Goal: Task Accomplishment & Management: Manage account settings

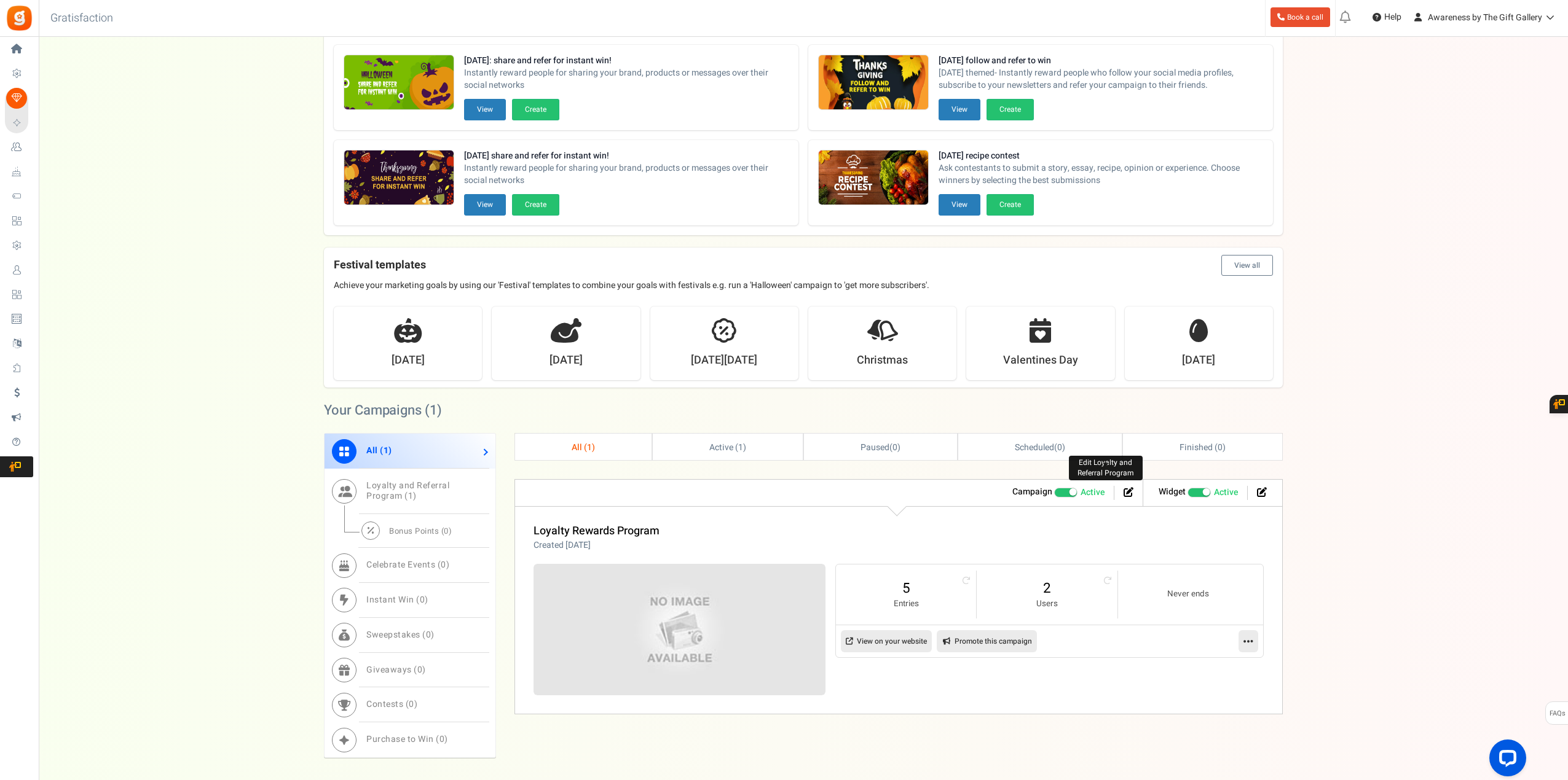
click at [1125, 492] on icon at bounding box center [1128, 492] width 10 height 10
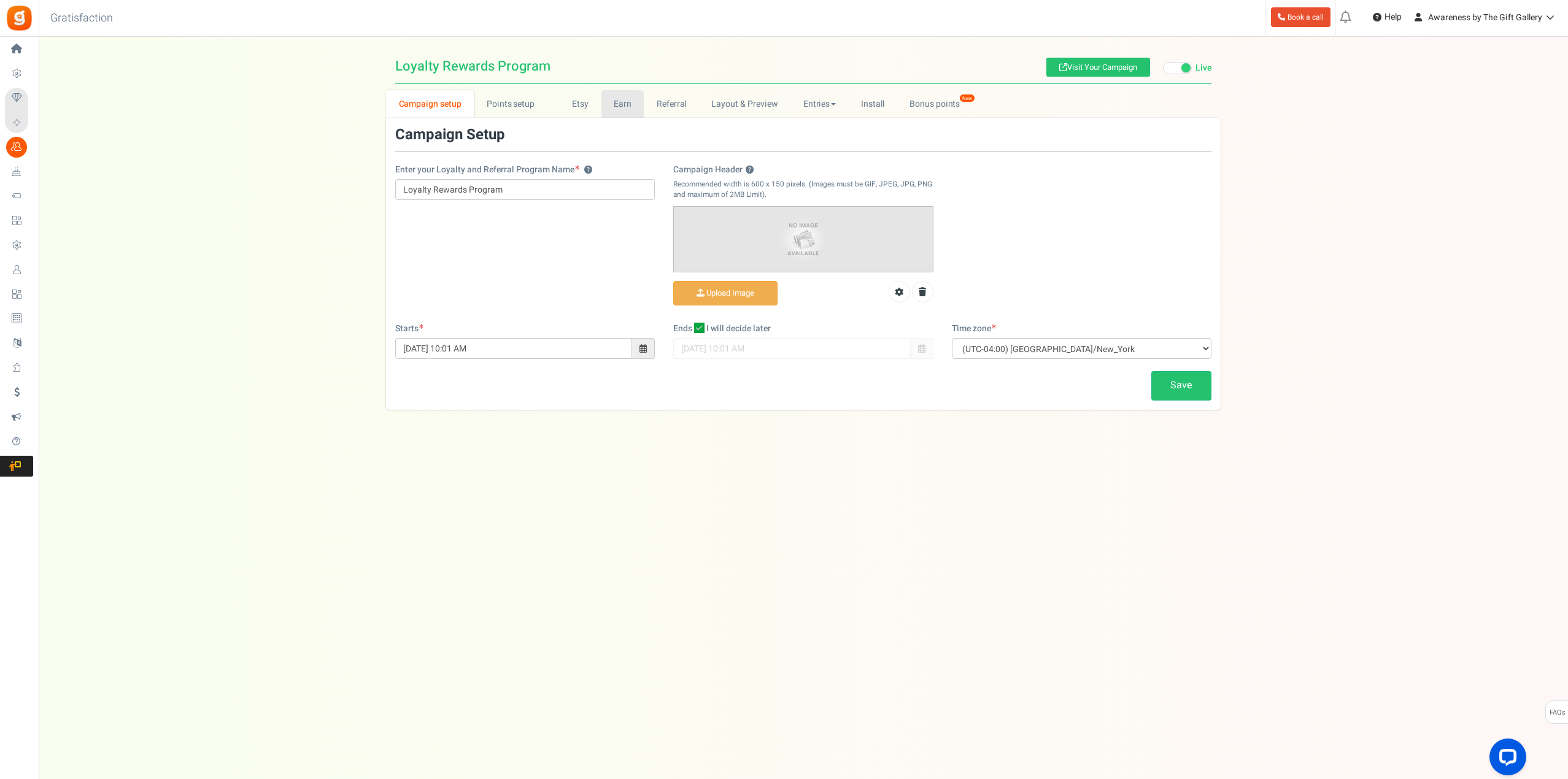
click at [616, 104] on link "Earn" at bounding box center [623, 104] width 43 height 28
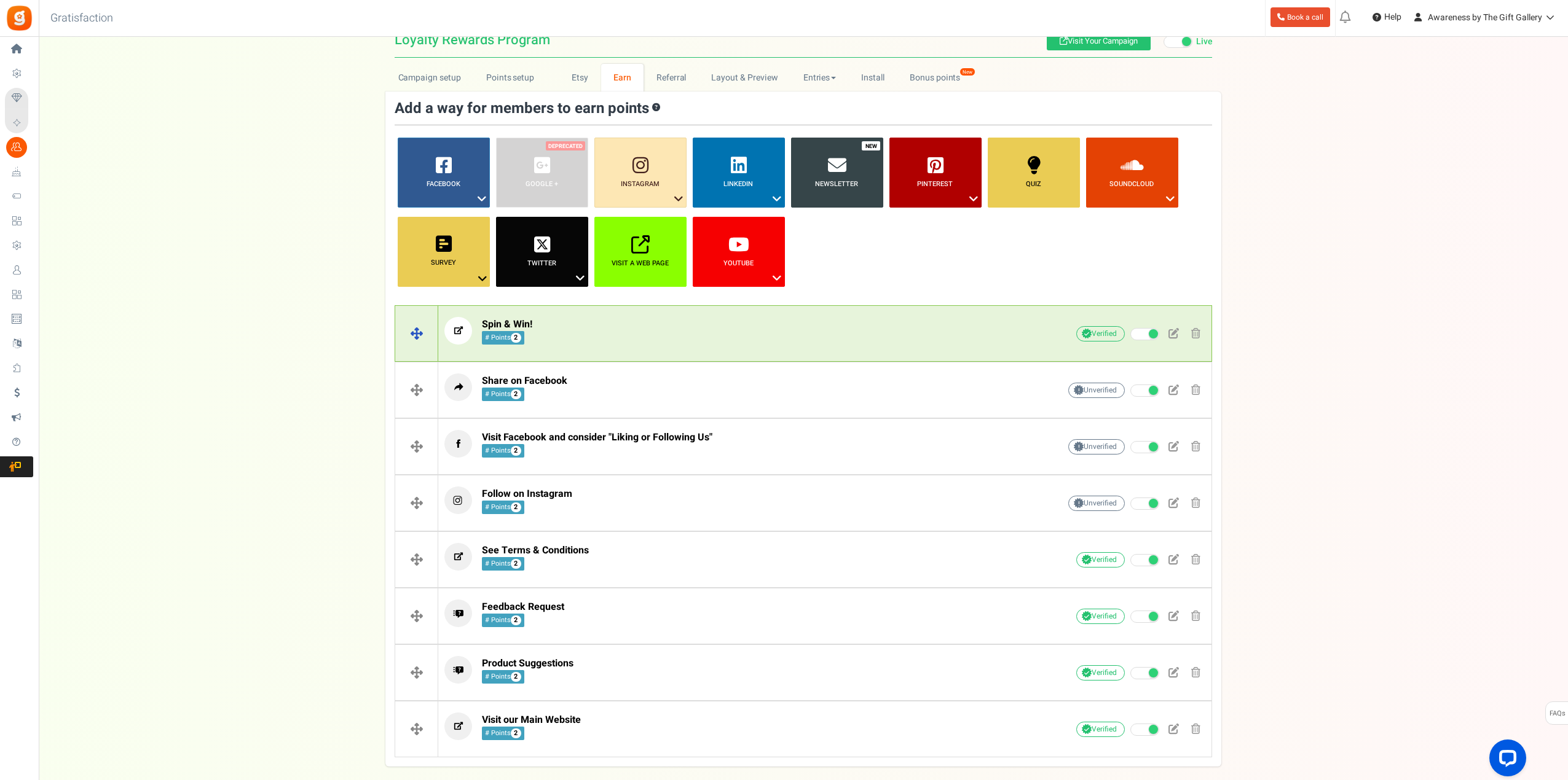
scroll to position [26, 0]
click at [1171, 332] on span at bounding box center [1173, 334] width 10 height 10
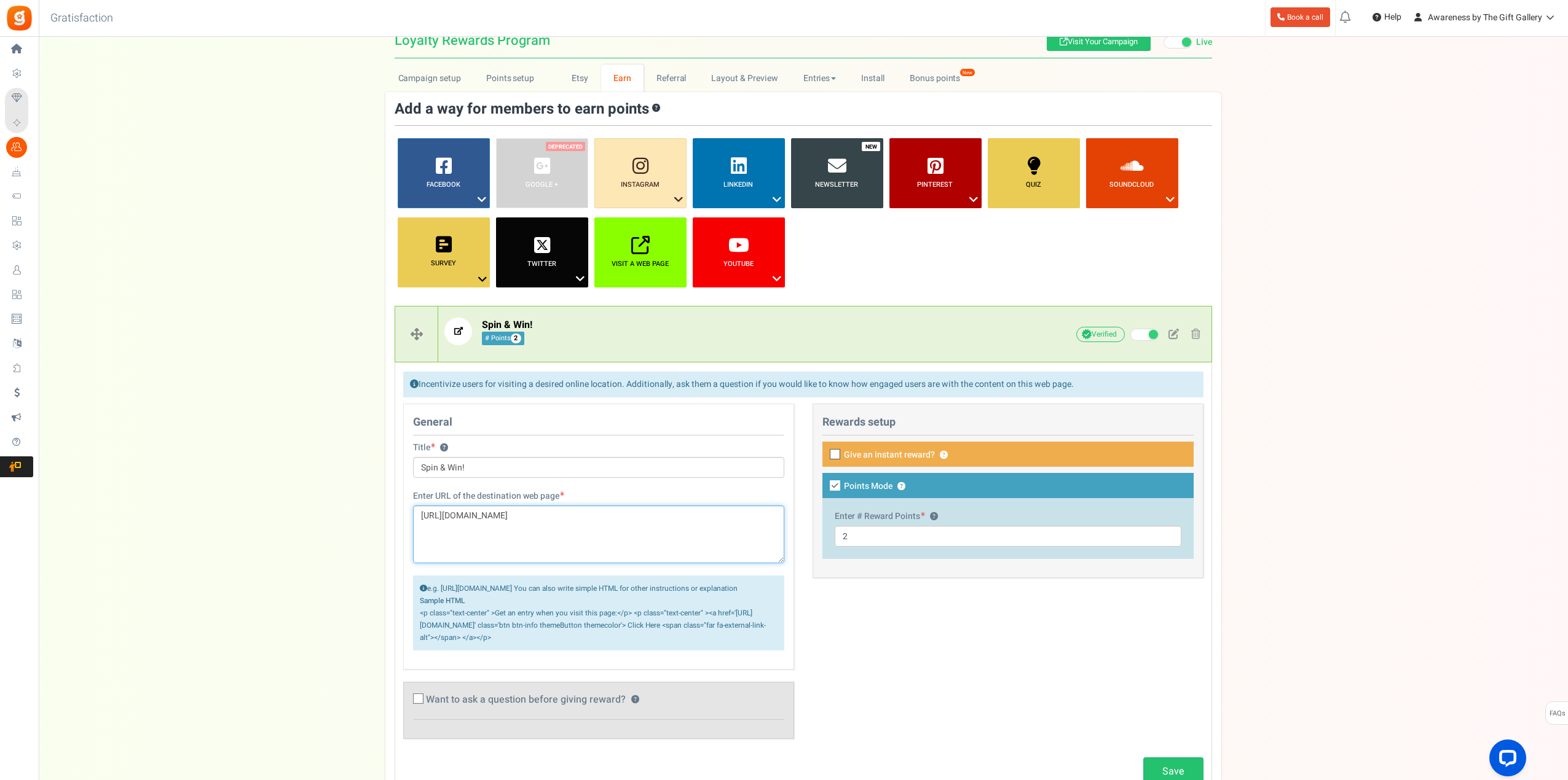
drag, startPoint x: 619, startPoint y: 518, endPoint x: 406, endPoint y: 520, distance: 213.0
click at [406, 520] on div "Enter URL of the destination web page [URL][DOMAIN_NAME] e.g. [URL][DOMAIN_NAME…" at bounding box center [599, 577] width 389 height 173
click at [317, 247] on div "Campaign setup Points setup New Etsy Earn Referral Reward reviews WOO LOOX [DOM…" at bounding box center [803, 636] width 1529 height 1143
drag, startPoint x: 636, startPoint y: 520, endPoint x: 422, endPoint y: 519, distance: 214.0
click at [422, 519] on textarea "[URL][DOMAIN_NAME]" at bounding box center [598, 534] width 371 height 58
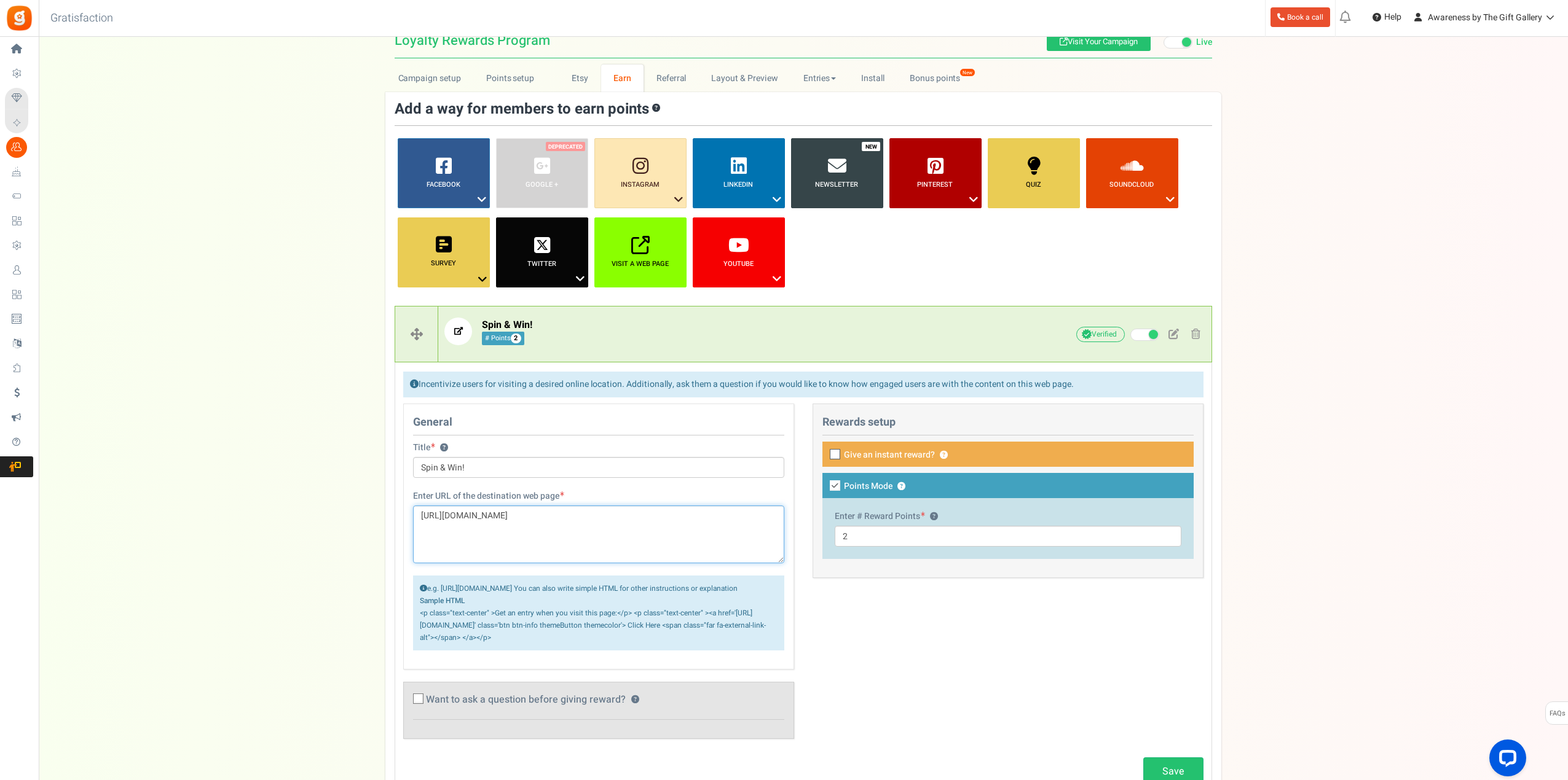
paste textarea "[DOMAIN_NAME][URL]"
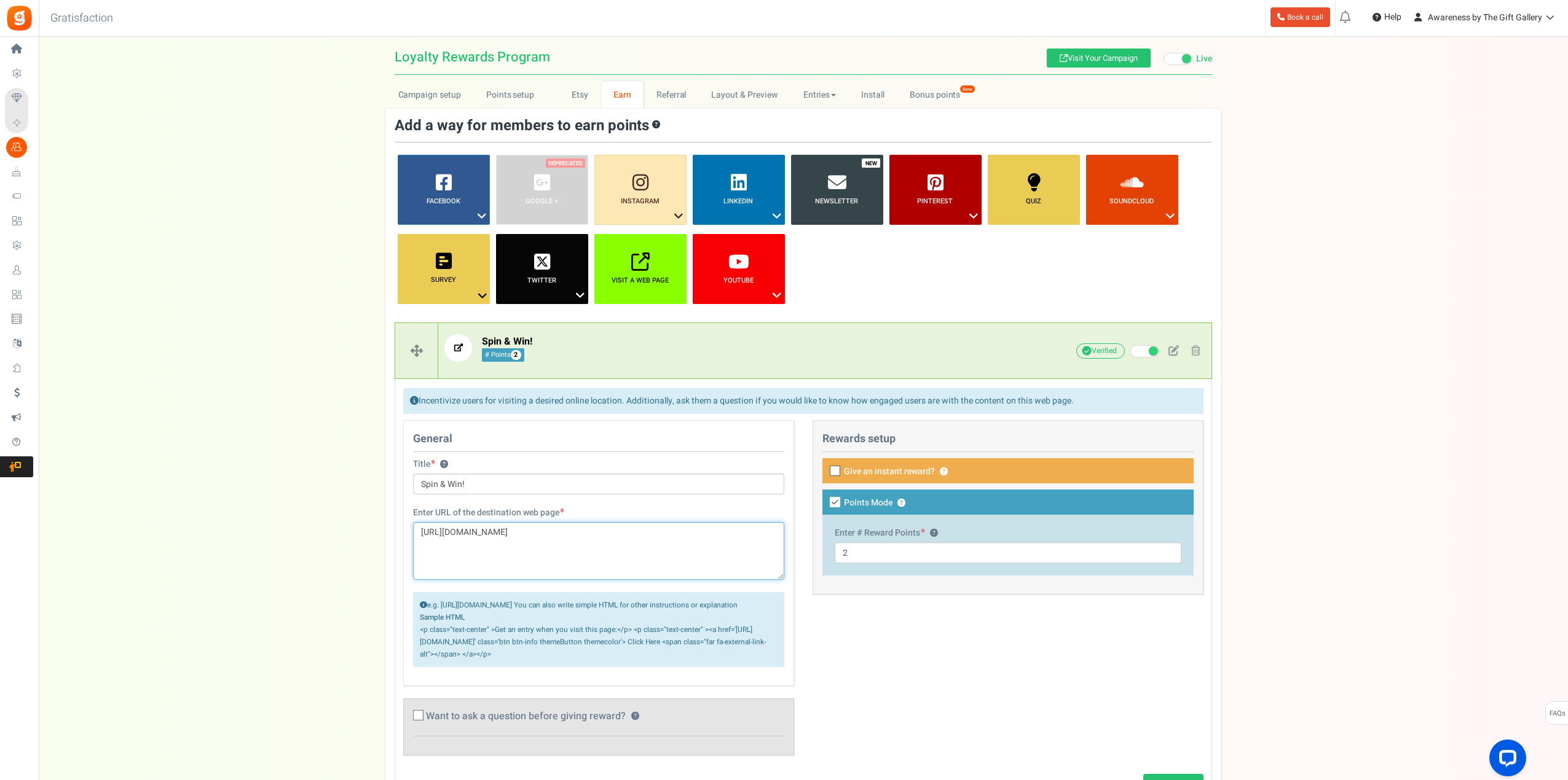
scroll to position [0, 0]
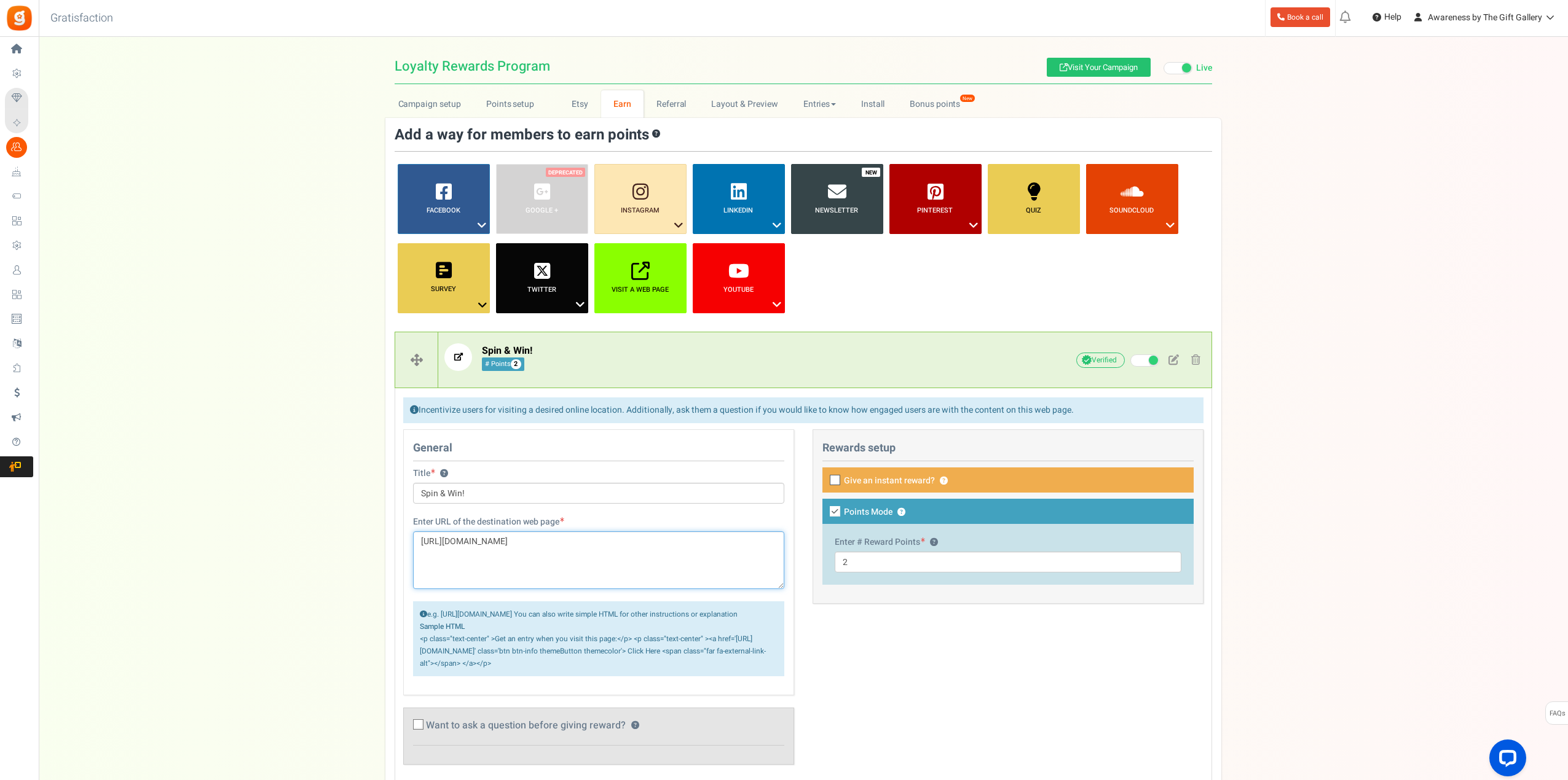
type textarea "[URL][DOMAIN_NAME]"
click at [1327, 193] on div "Campaign setup Points setup New Etsy Earn Referral Reward reviews WOO LOOX [DOM…" at bounding box center [803, 661] width 1529 height 1143
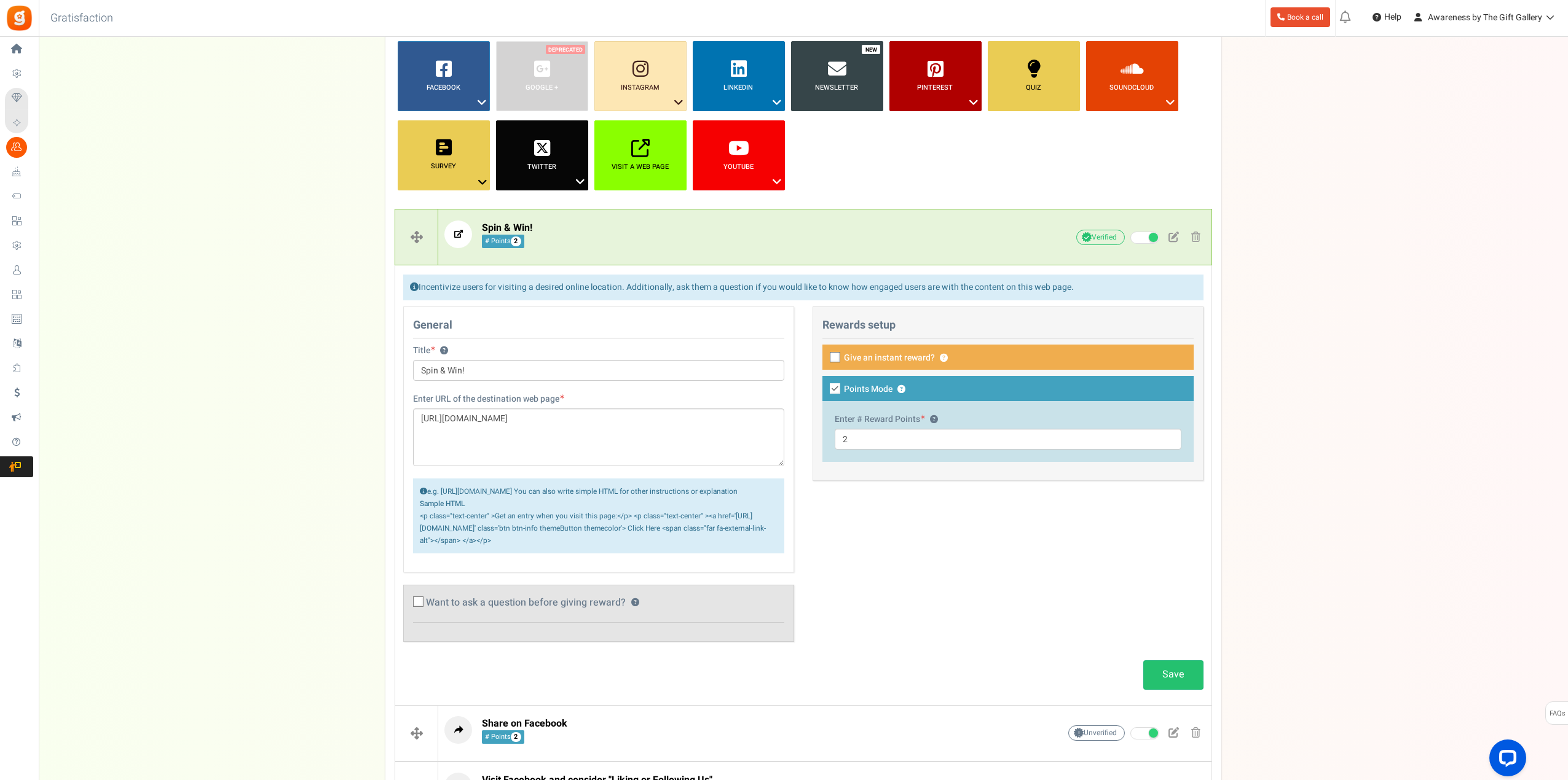
scroll to position [246, 0]
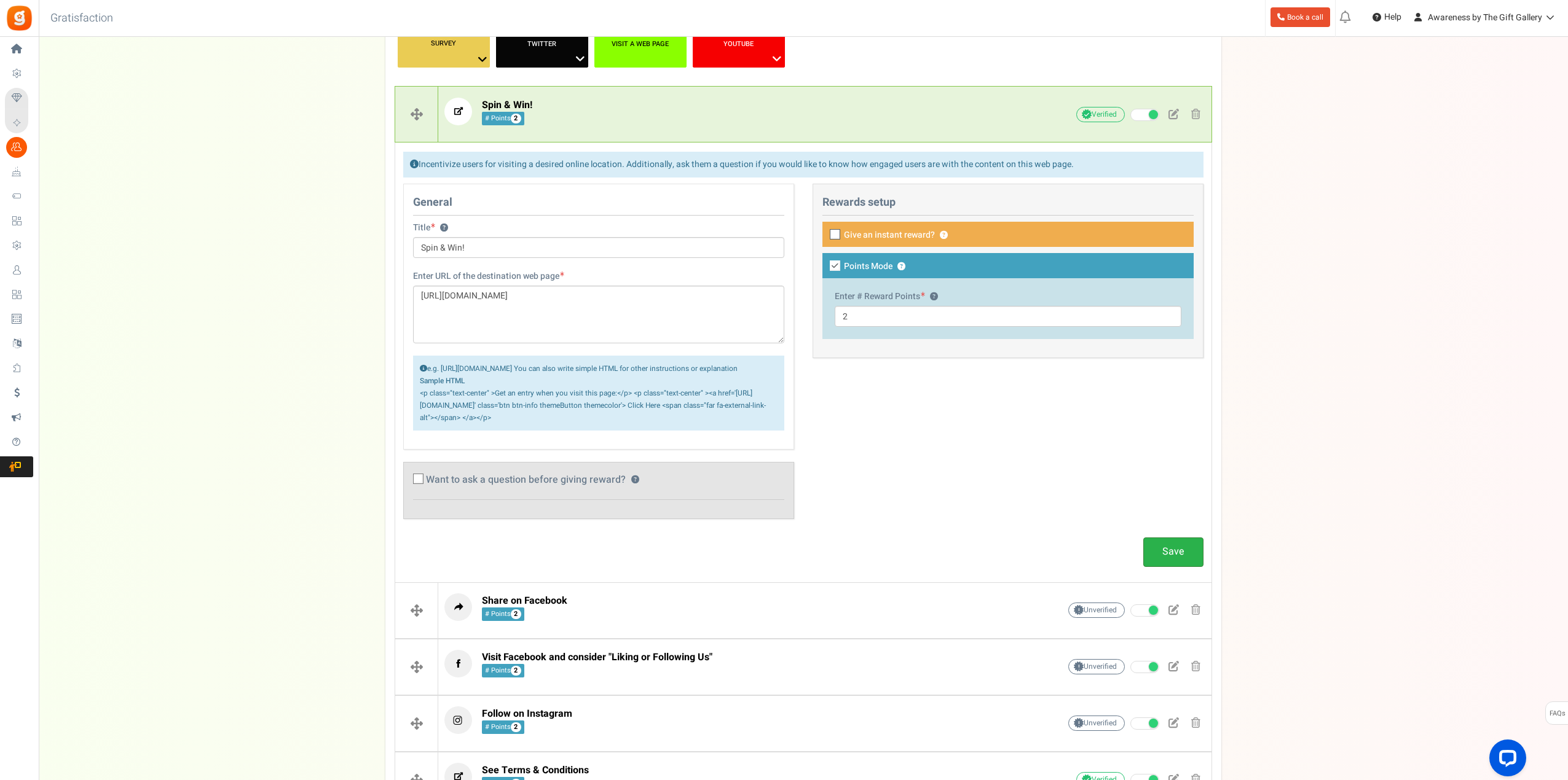
click at [1176, 563] on link "Save" at bounding box center [1173, 552] width 60 height 29
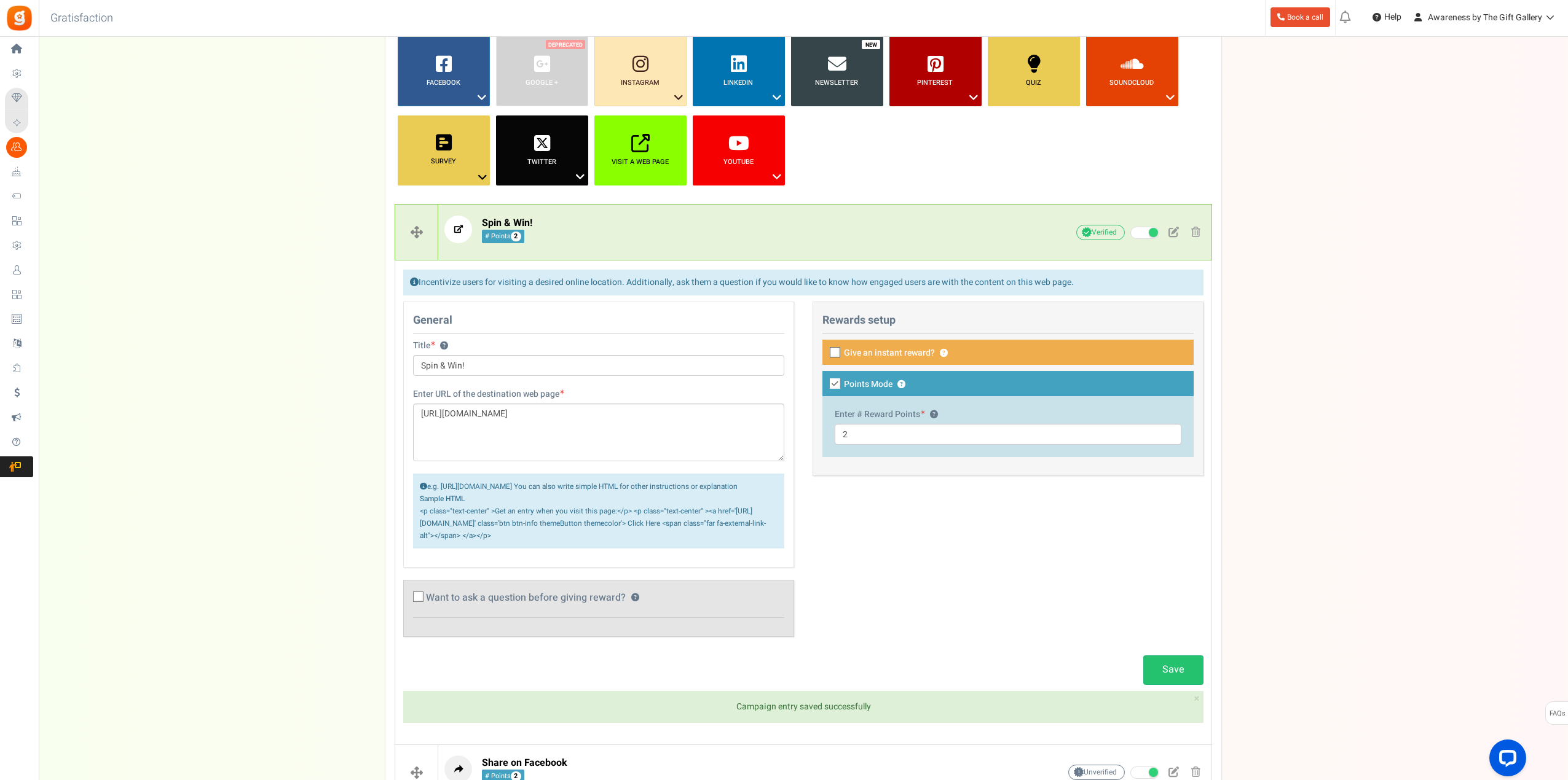
scroll to position [123, 0]
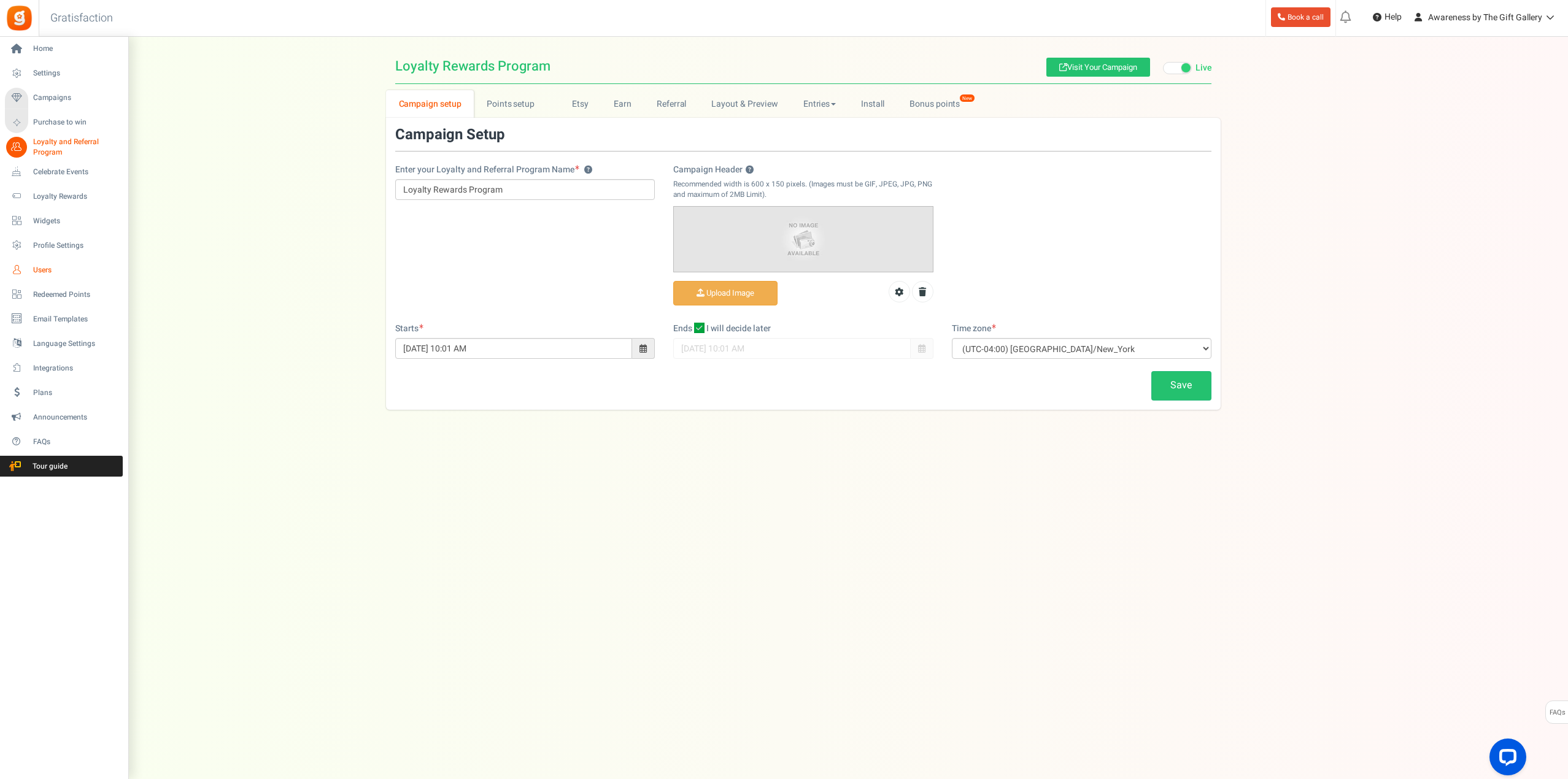
click at [41, 264] on link "Users" at bounding box center [64, 270] width 118 height 21
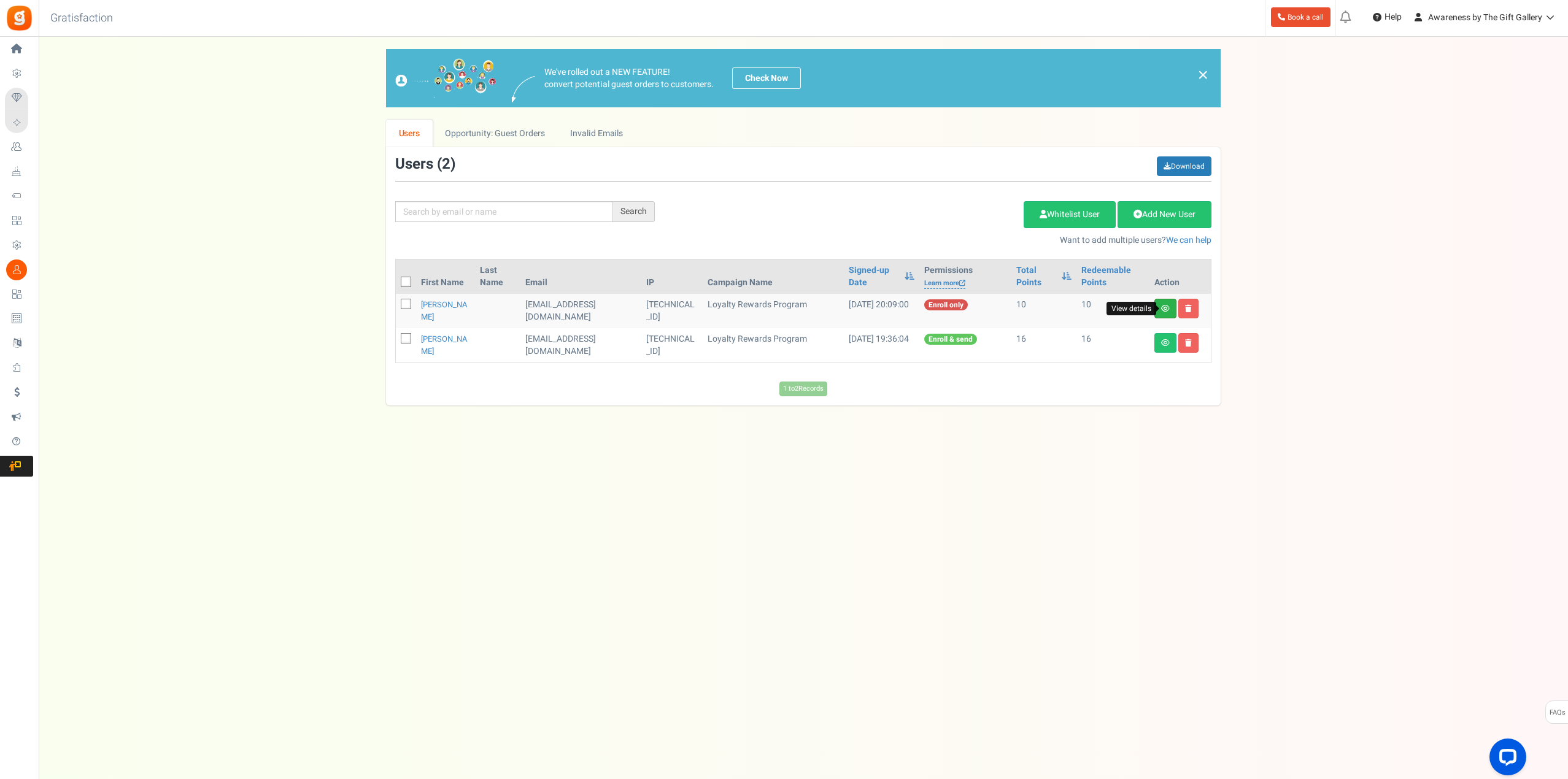
click at [1168, 305] on icon at bounding box center [1166, 308] width 9 height 7
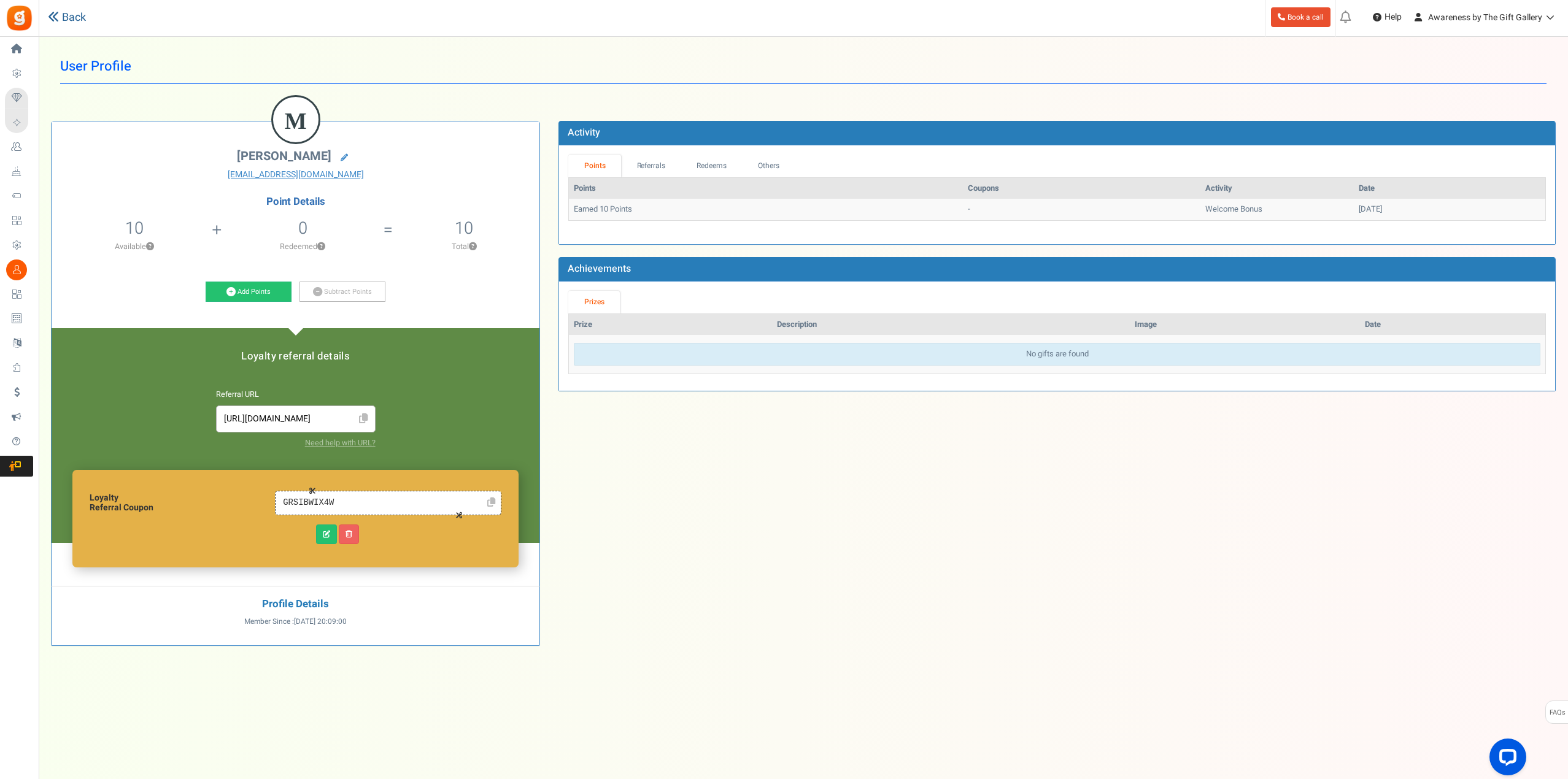
click at [72, 17] on link "Back" at bounding box center [67, 18] width 38 height 16
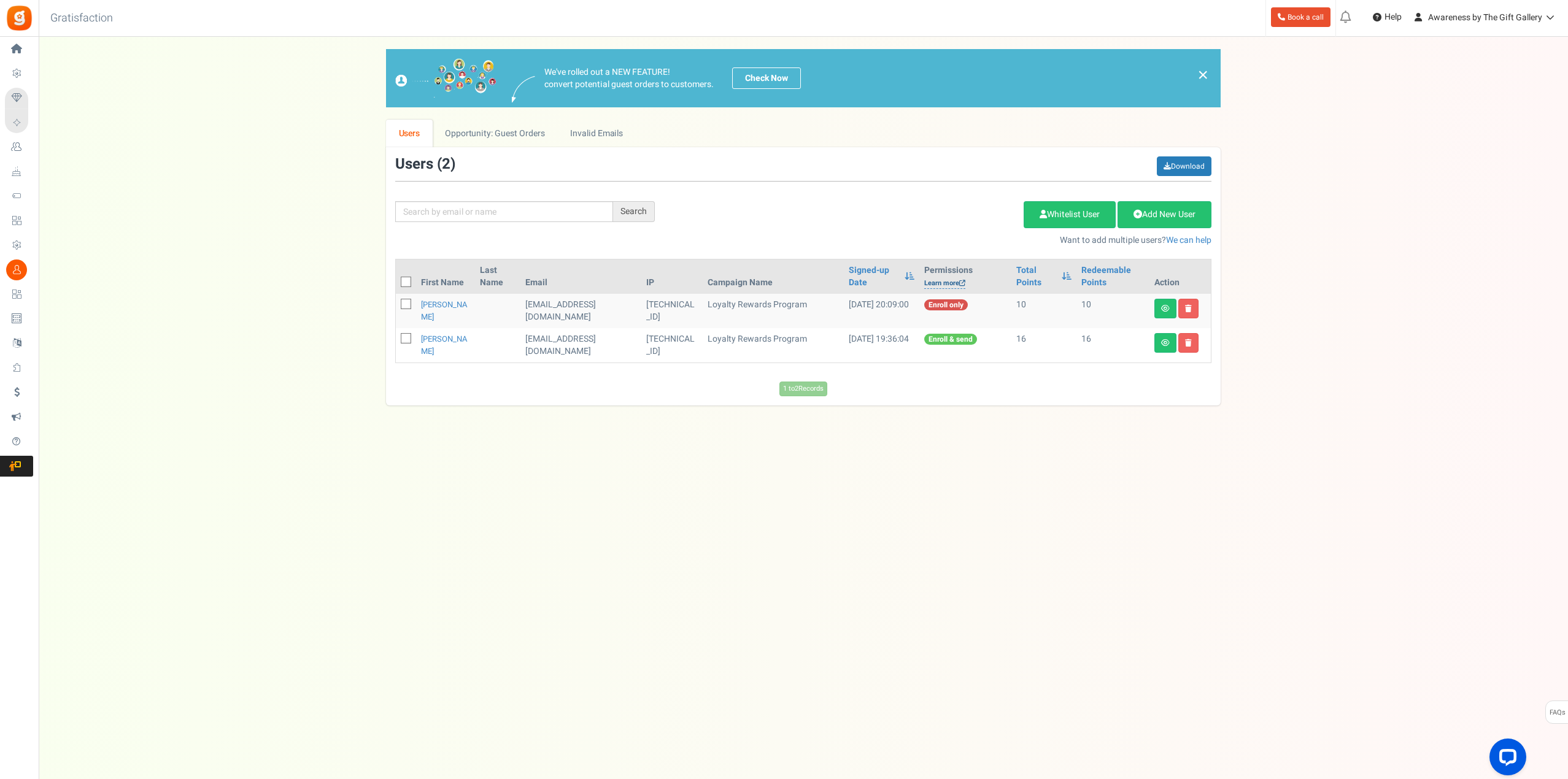
click at [956, 278] on link "Learn more" at bounding box center [945, 284] width 41 height 10
click at [404, 281] on icon at bounding box center [406, 282] width 8 height 8
click at [396, 281] on input "checkbox" at bounding box center [393, 283] width 8 height 8
checkbox input "true"
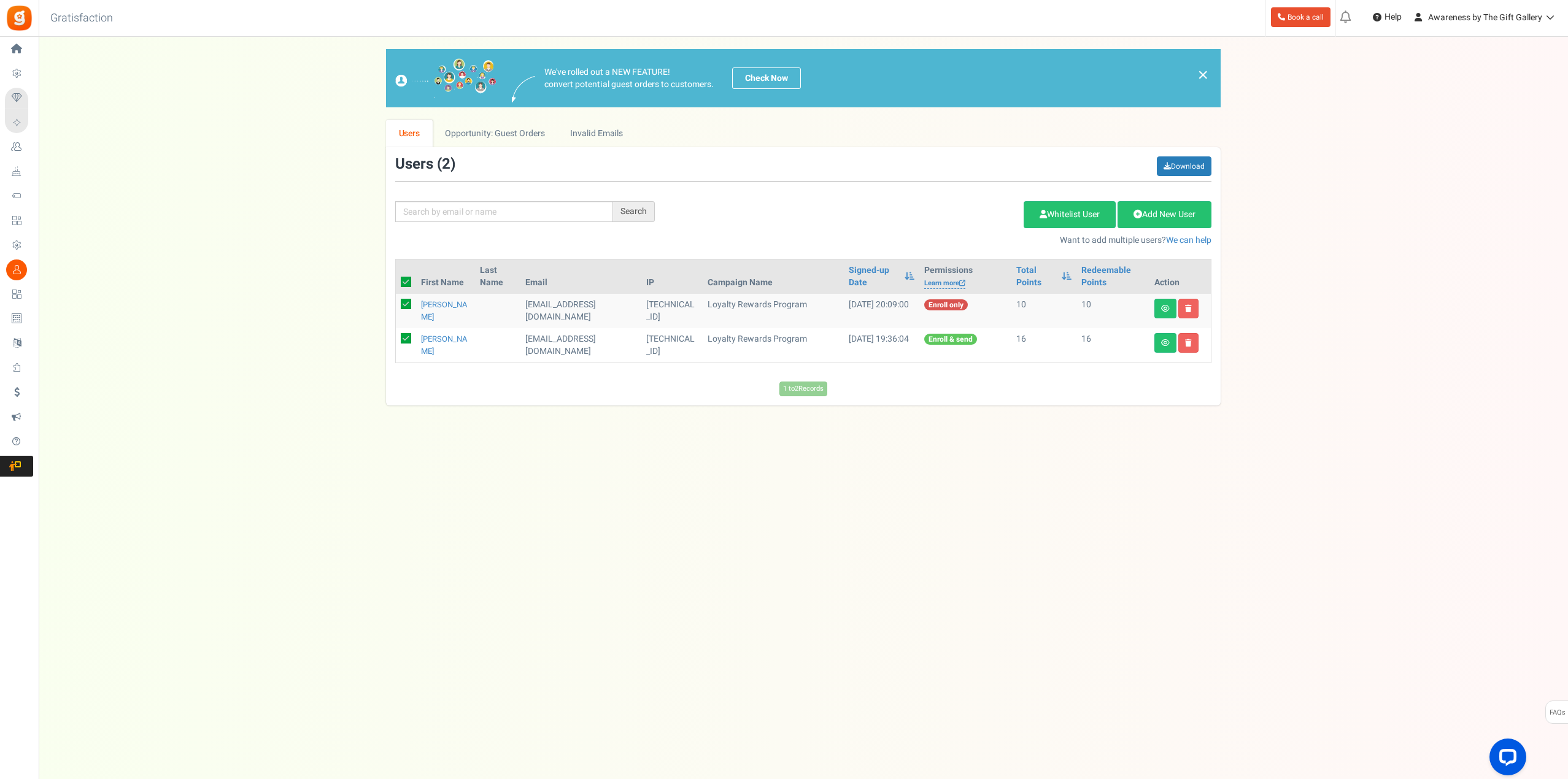
checkbox input "true"
click at [951, 218] on link "Delete Selected Users" at bounding box center [962, 214] width 120 height 27
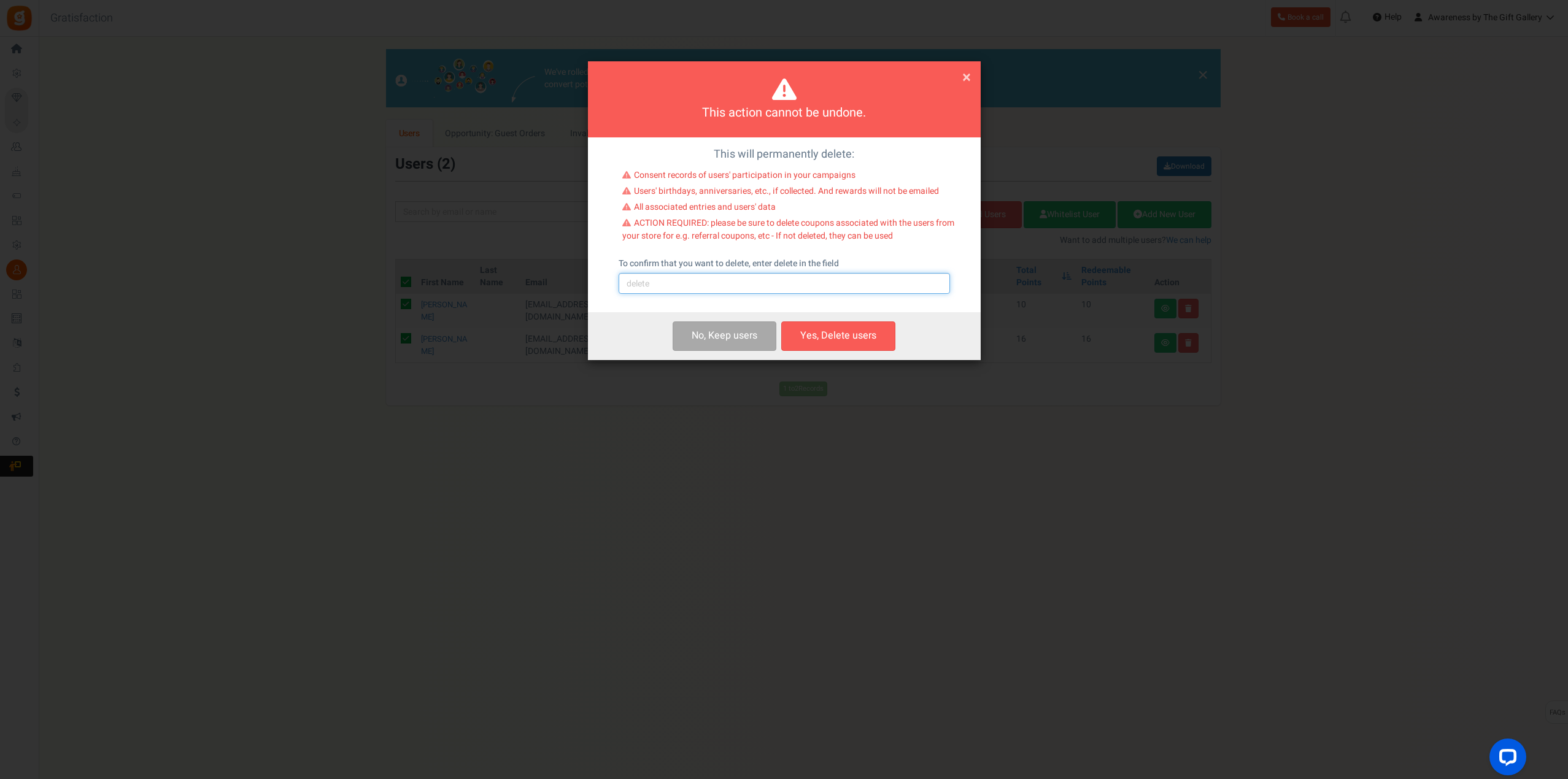
click at [744, 278] on input "text" at bounding box center [784, 284] width 331 height 21
type input "delete"
click at [851, 338] on button "Yes, Delete users" at bounding box center [838, 335] width 114 height 28
checkbox input "false"
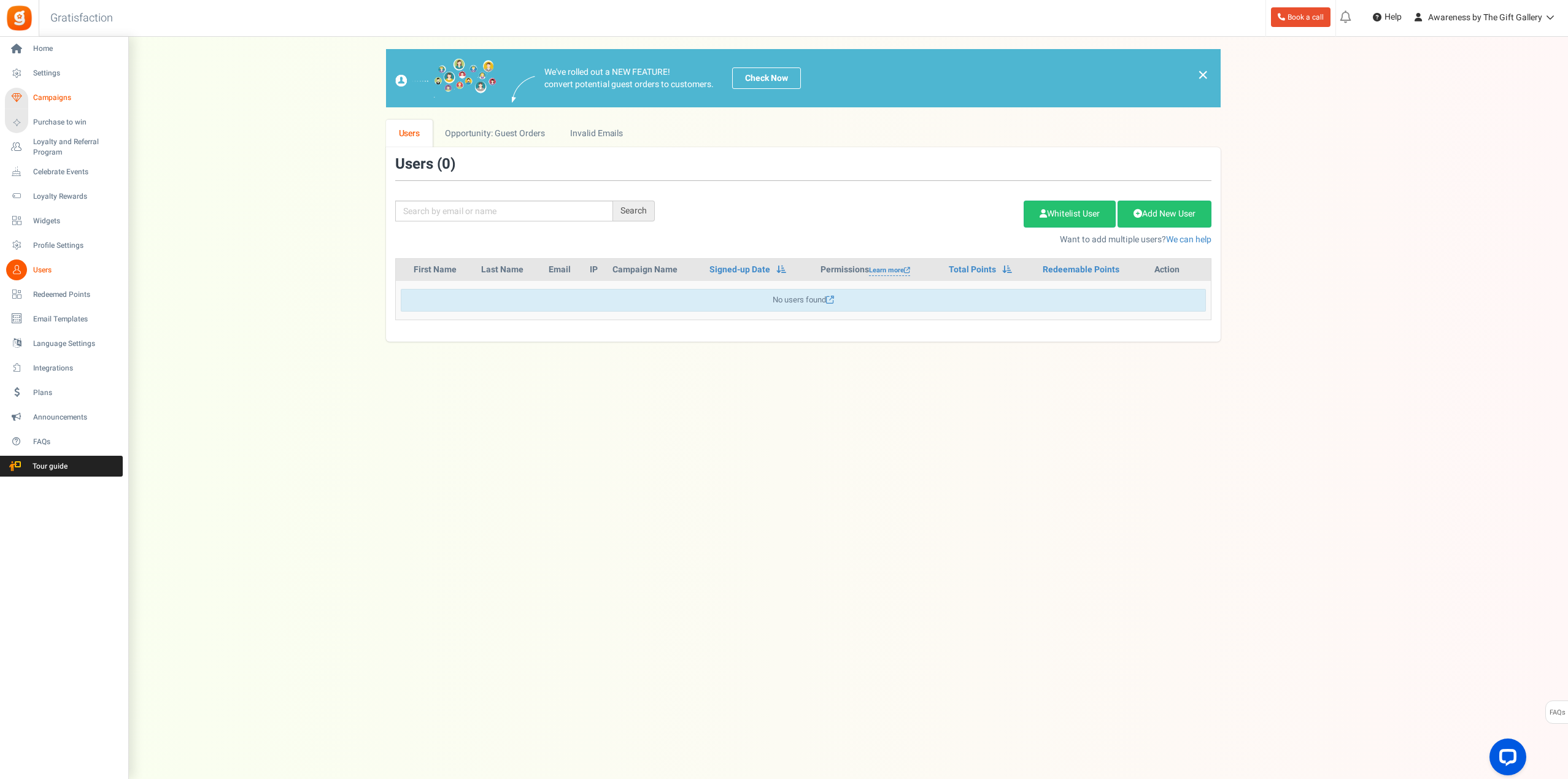
click at [48, 95] on span "Campaigns" at bounding box center [76, 98] width 86 height 10
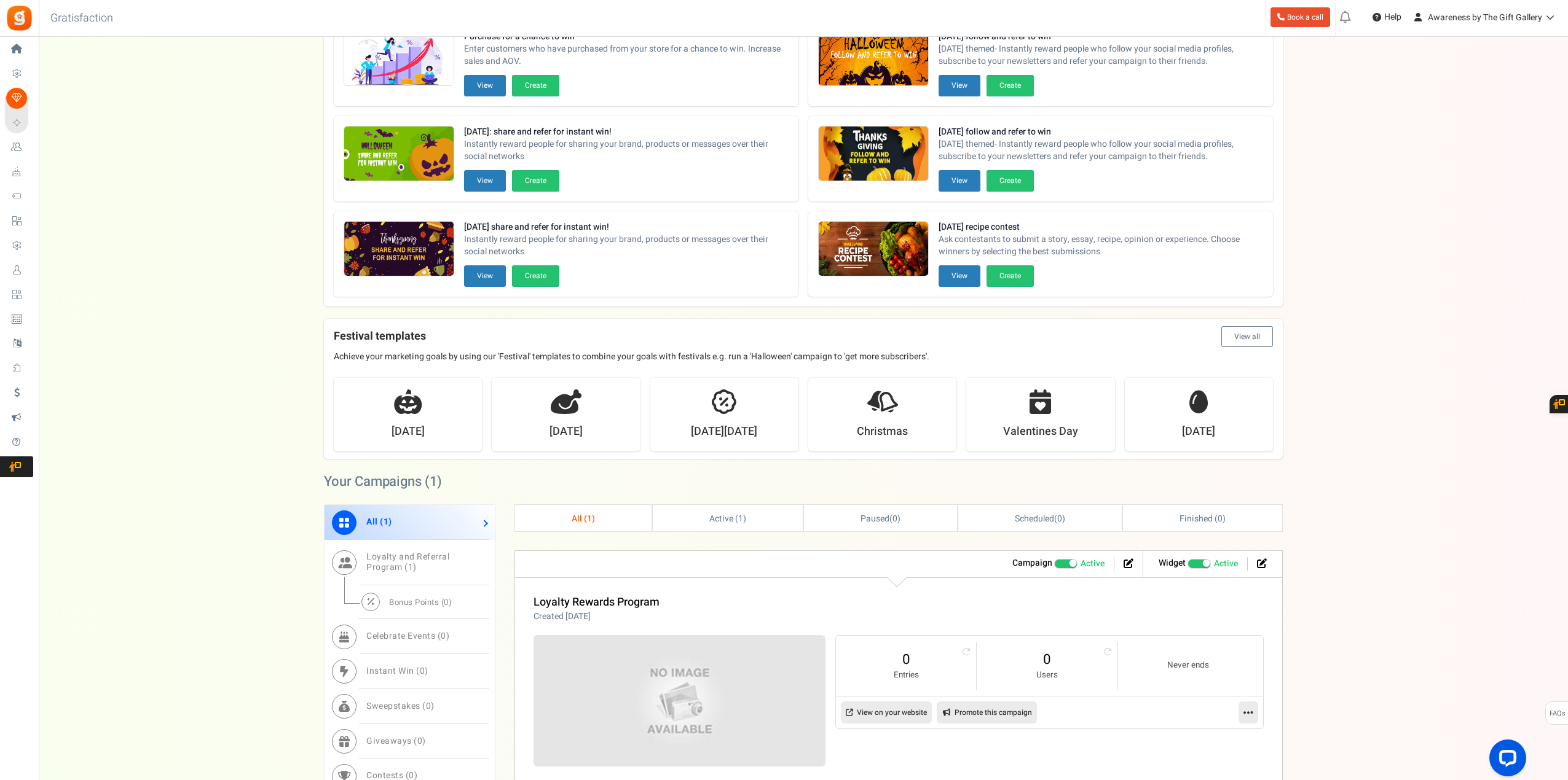
scroll to position [123, 0]
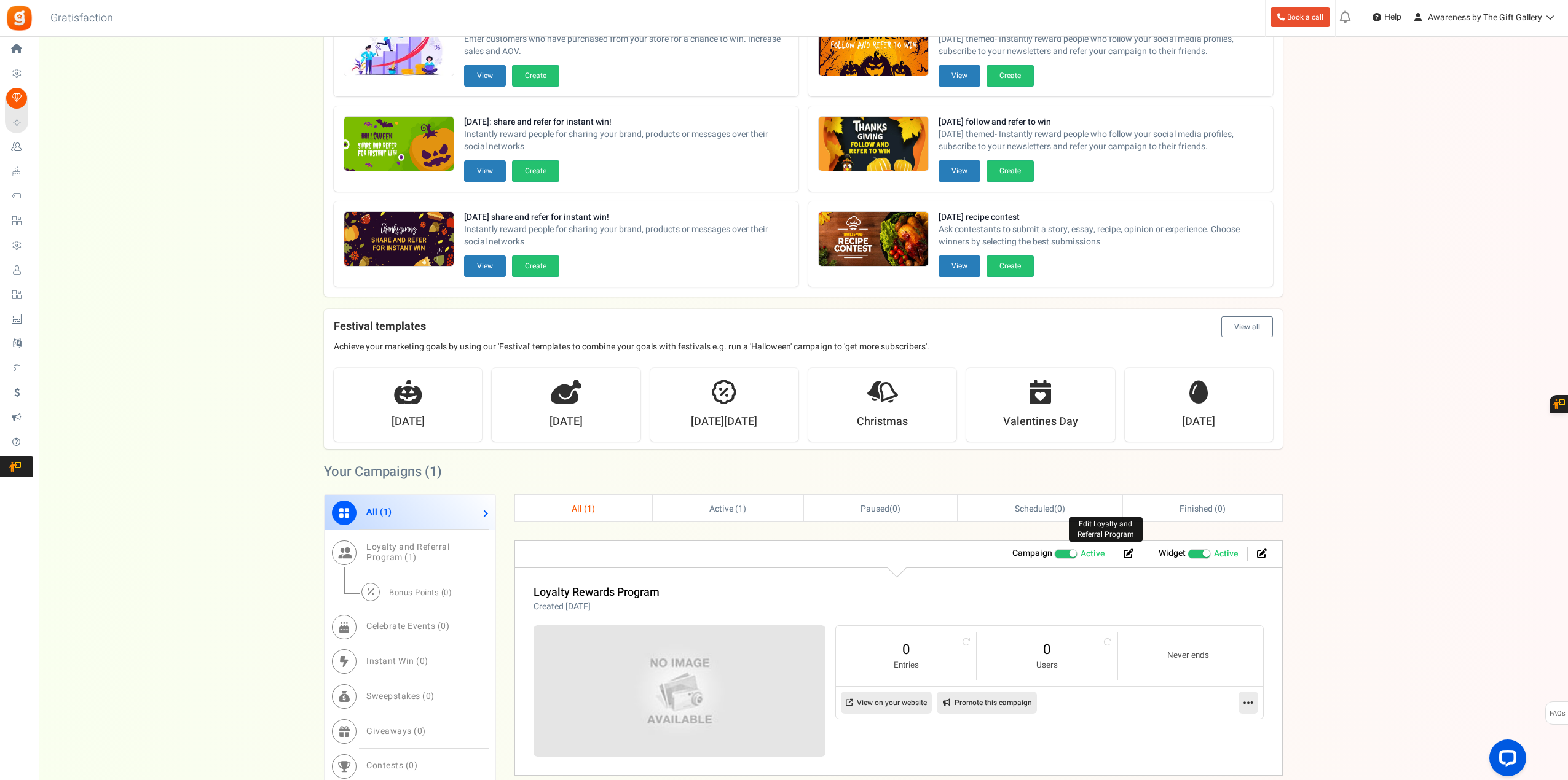
click at [1127, 552] on icon at bounding box center [1128, 553] width 10 height 10
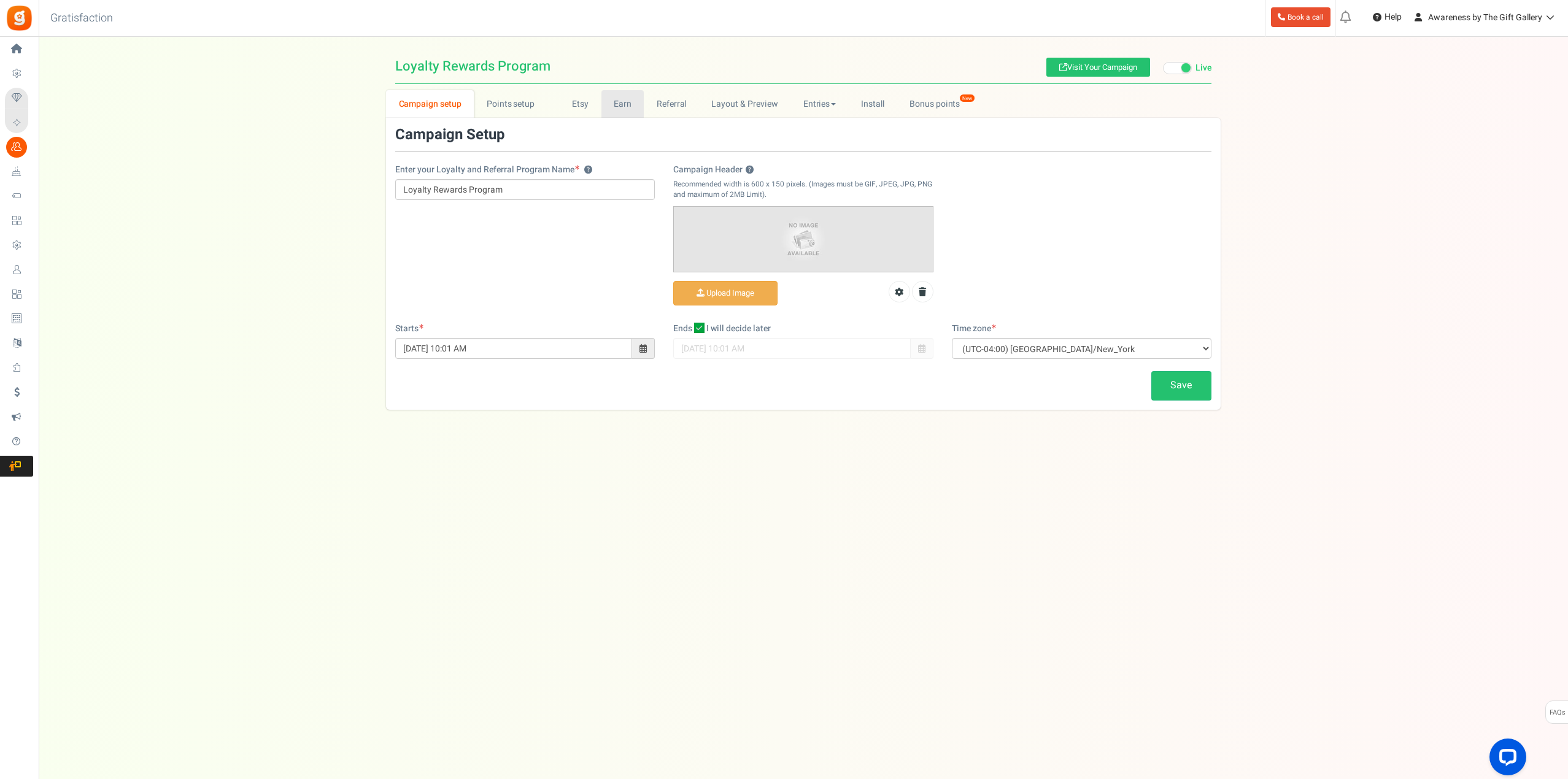
click at [619, 105] on link "Earn" at bounding box center [623, 104] width 43 height 28
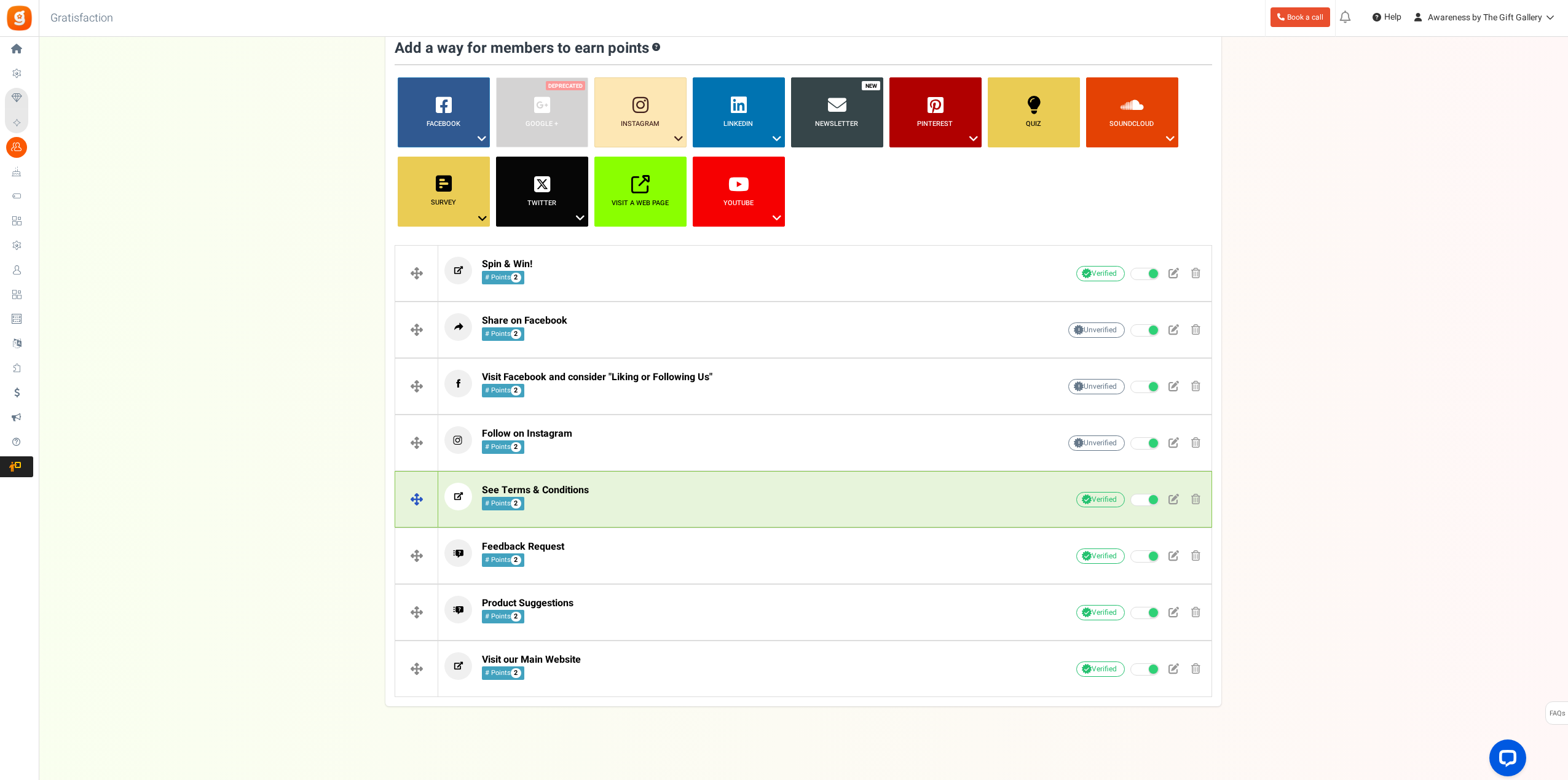
scroll to position [87, 0]
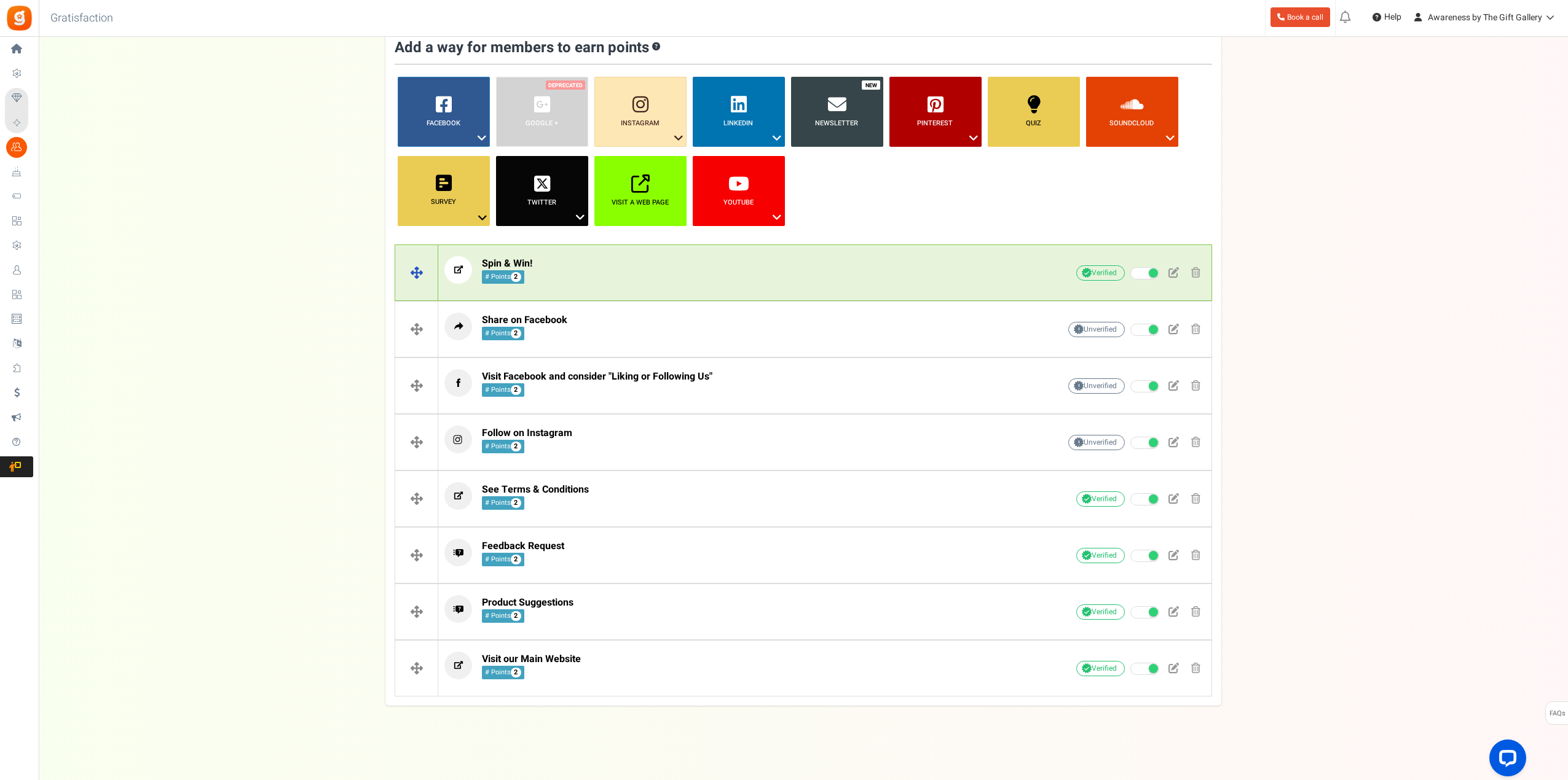
click at [540, 258] on p "Spin & Win! # Points 2" at bounding box center [733, 270] width 577 height 28
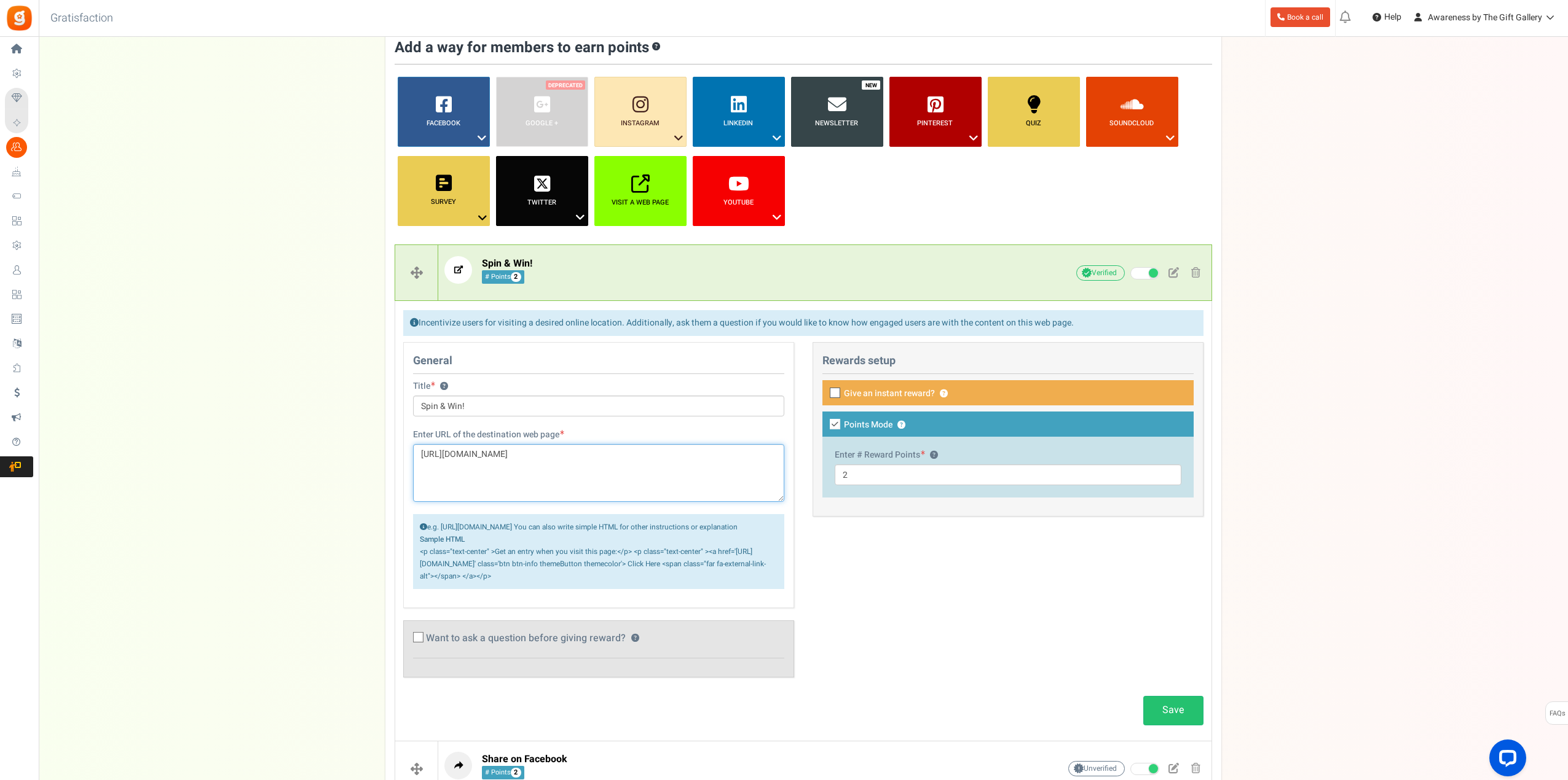
drag, startPoint x: 620, startPoint y: 457, endPoint x: 419, endPoint y: 450, distance: 201.1
click at [419, 450] on textarea "[URL][DOMAIN_NAME]" at bounding box center [598, 473] width 371 height 58
paste textarea "[URL][DOMAIN_NAME]"
type textarea "[URL][DOMAIN_NAME]"
click at [957, 615] on div "General Title ? Spin & Win! Enter URL of the destination web page https://stats…" at bounding box center [803, 516] width 818 height 348
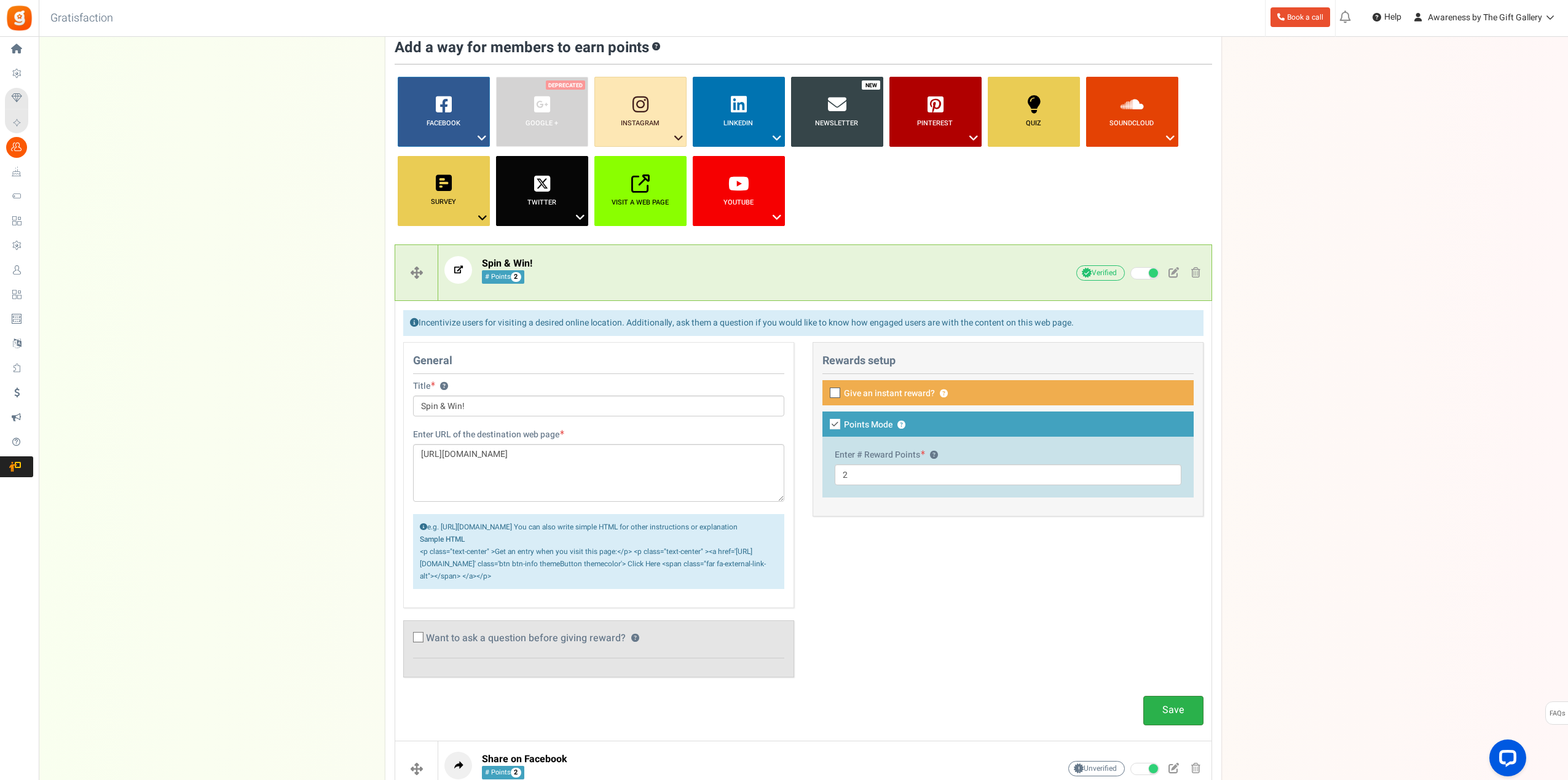
click at [1176, 725] on link "Save" at bounding box center [1173, 710] width 60 height 29
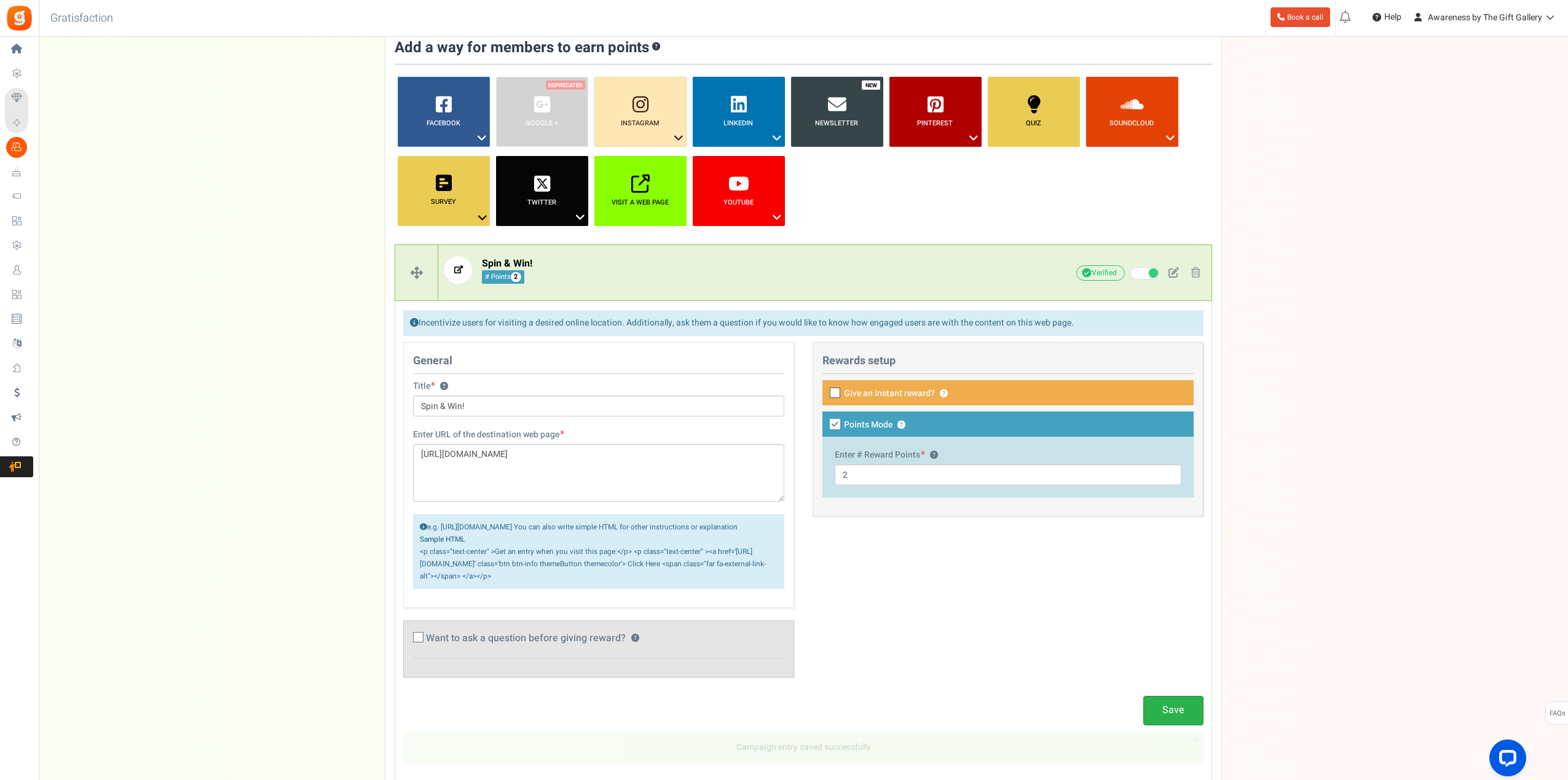
click at [1171, 722] on link "Save" at bounding box center [1173, 710] width 60 height 29
